Goal: Task Accomplishment & Management: Use online tool/utility

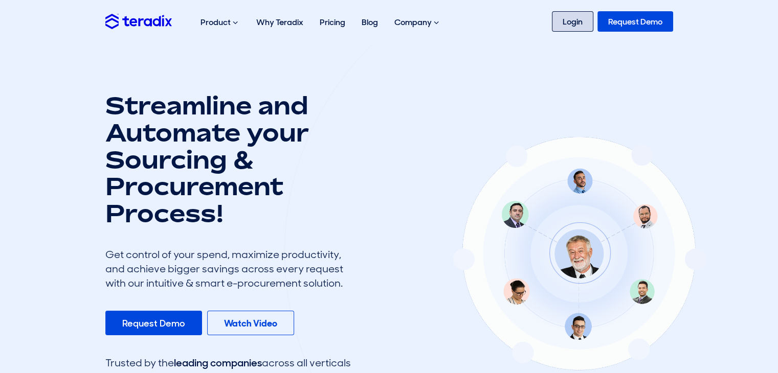
click at [561, 20] on link "Login" at bounding box center [572, 21] width 41 height 20
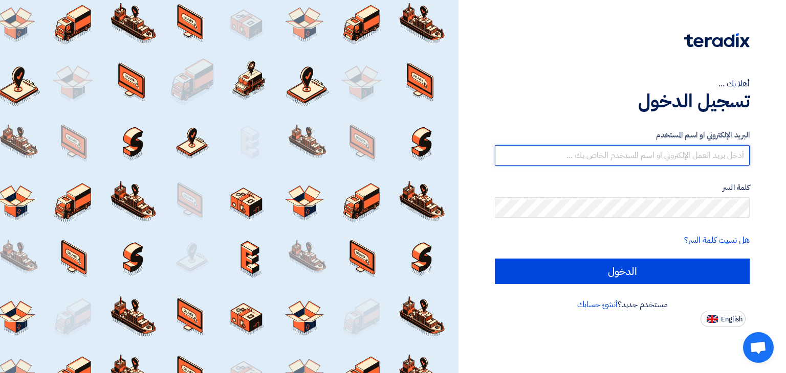
type input "[EMAIL_ADDRESS][DOMAIN_NAME]"
click at [710, 154] on input "[EMAIL_ADDRESS][DOMAIN_NAME]" at bounding box center [622, 155] width 255 height 20
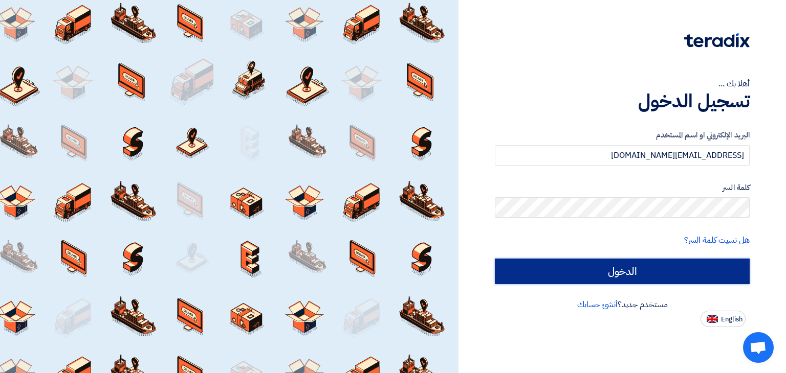
click at [705, 272] on input "الدخول" at bounding box center [622, 272] width 255 height 26
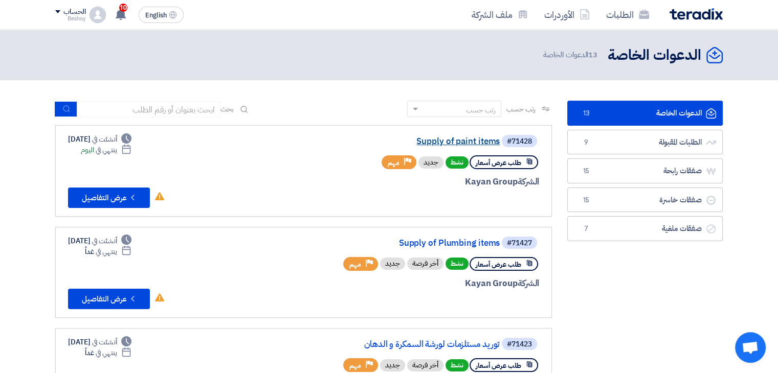
click at [489, 144] on link "Supply of paint items" at bounding box center [397, 141] width 205 height 9
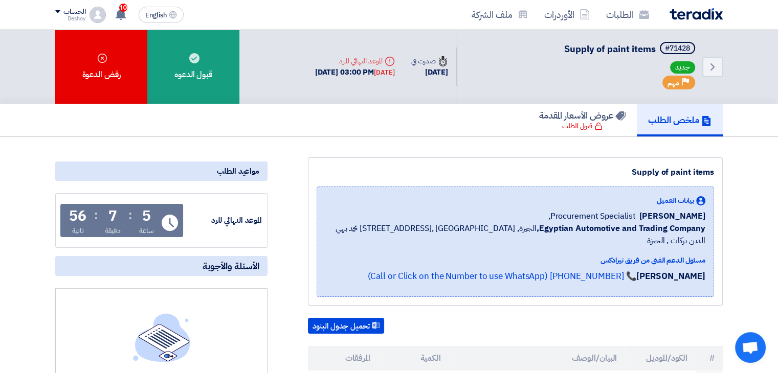
scroll to position [225, 0]
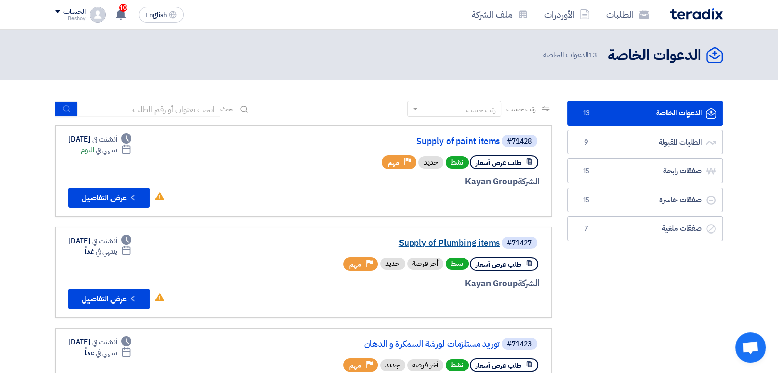
click at [459, 242] on link "Supply of Plumbing items" at bounding box center [397, 243] width 205 height 9
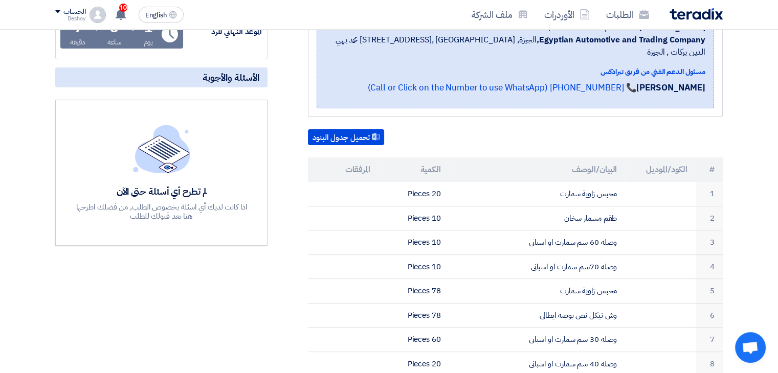
scroll to position [188, 0]
click at [355, 130] on button "تحميل جدول البنود" at bounding box center [346, 138] width 76 height 16
